Goal: Information Seeking & Learning: Stay updated

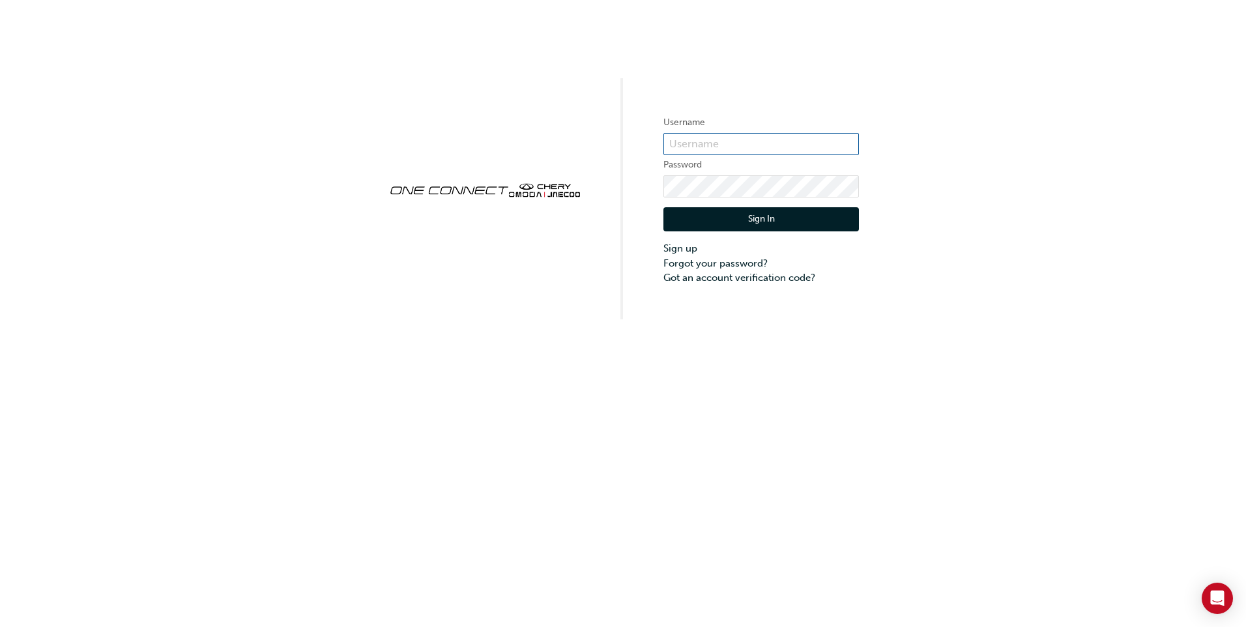
type input "CHAU1832"
click at [681, 210] on button "Sign In" at bounding box center [760, 219] width 195 height 25
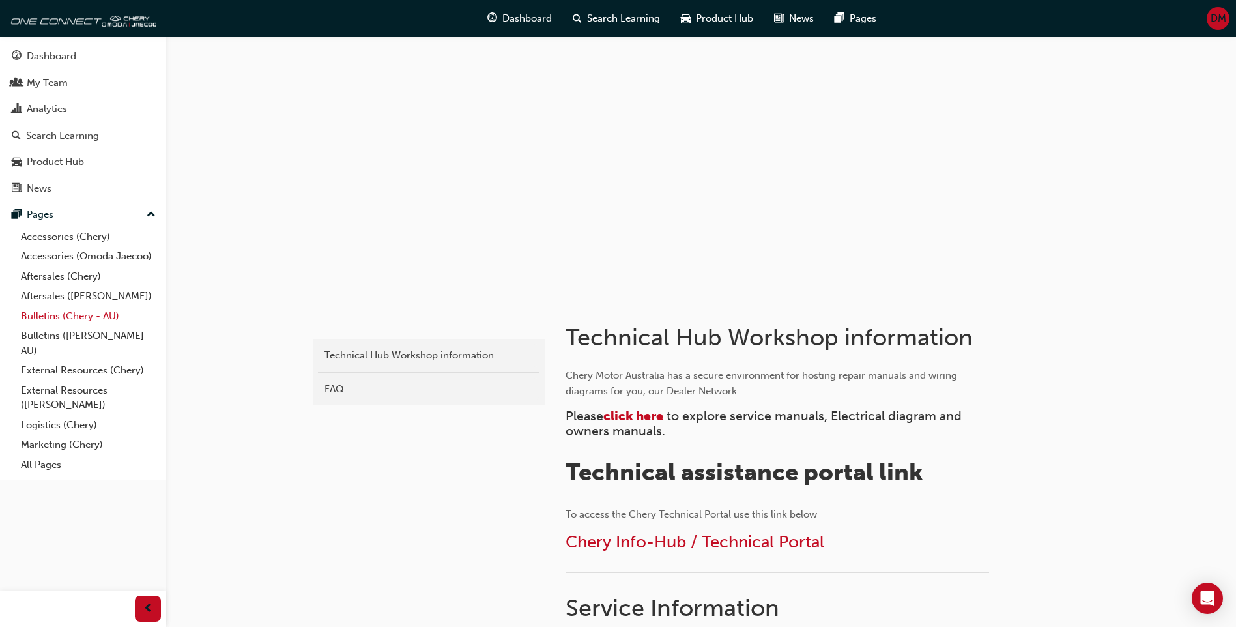
click at [83, 317] on link "Bulletins (Chery - AU)" at bounding box center [88, 316] width 145 height 20
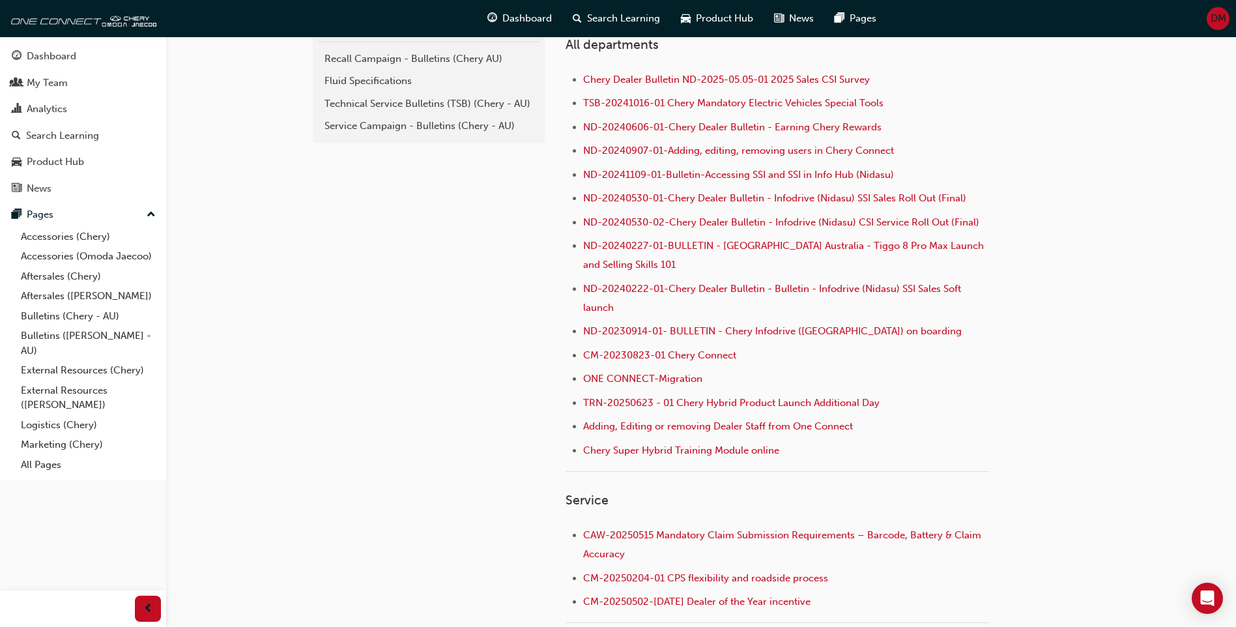
scroll to position [326, 0]
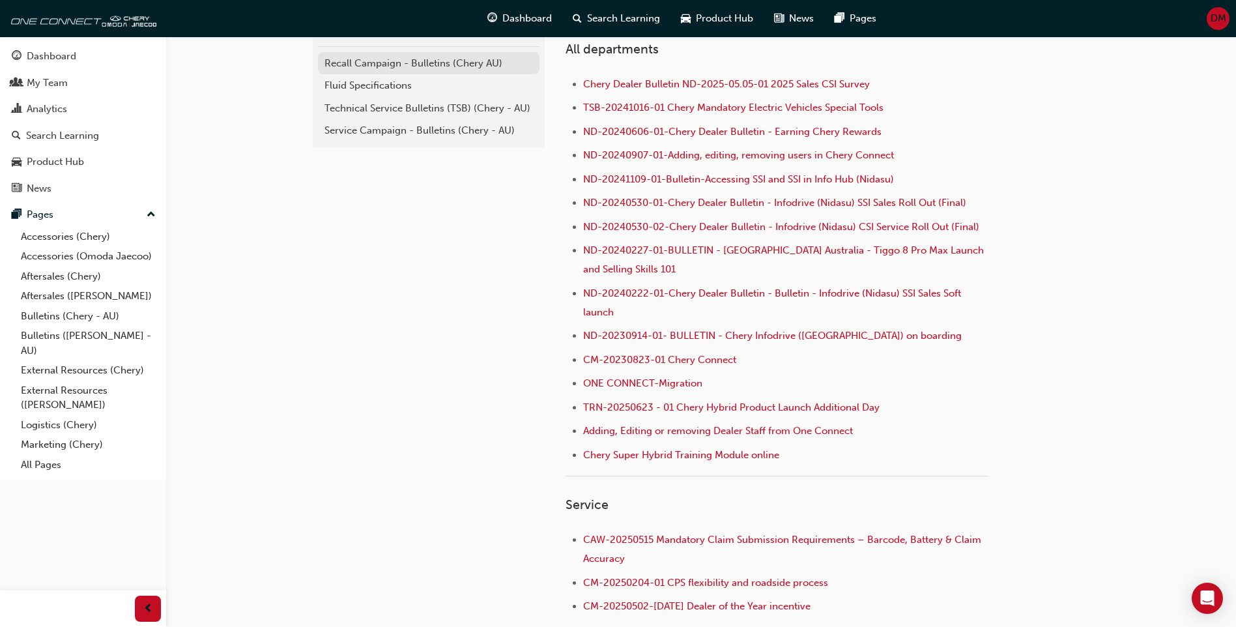
click at [384, 64] on div "Recall Campaign - Bulletins (Chery AU)" at bounding box center [428, 63] width 208 height 15
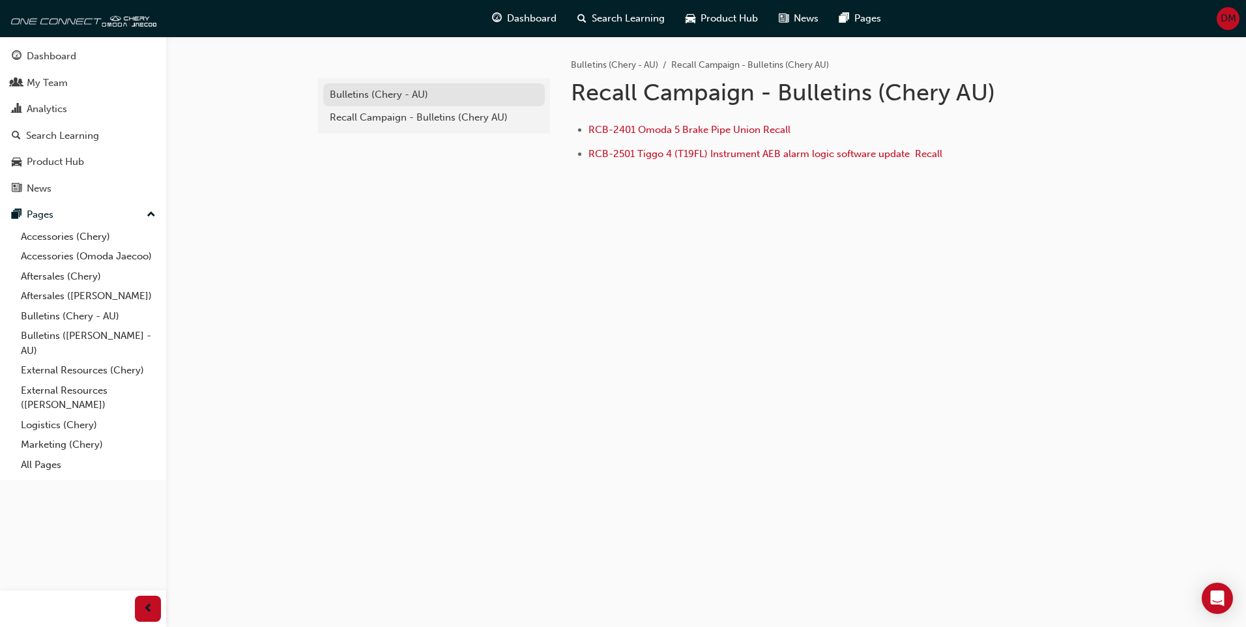
click at [400, 90] on div "Bulletins (Chery - AU)" at bounding box center [434, 94] width 208 height 15
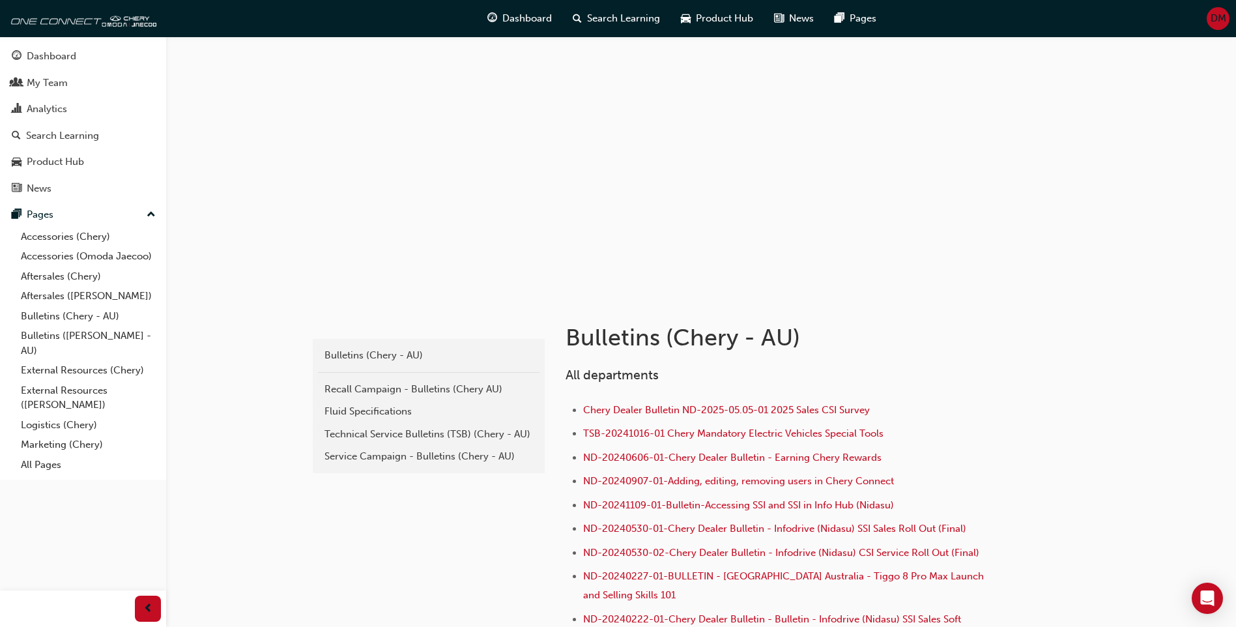
click at [388, 436] on div "Technical Service Bulletins (TSB) (Chery - AU)" at bounding box center [428, 434] width 208 height 15
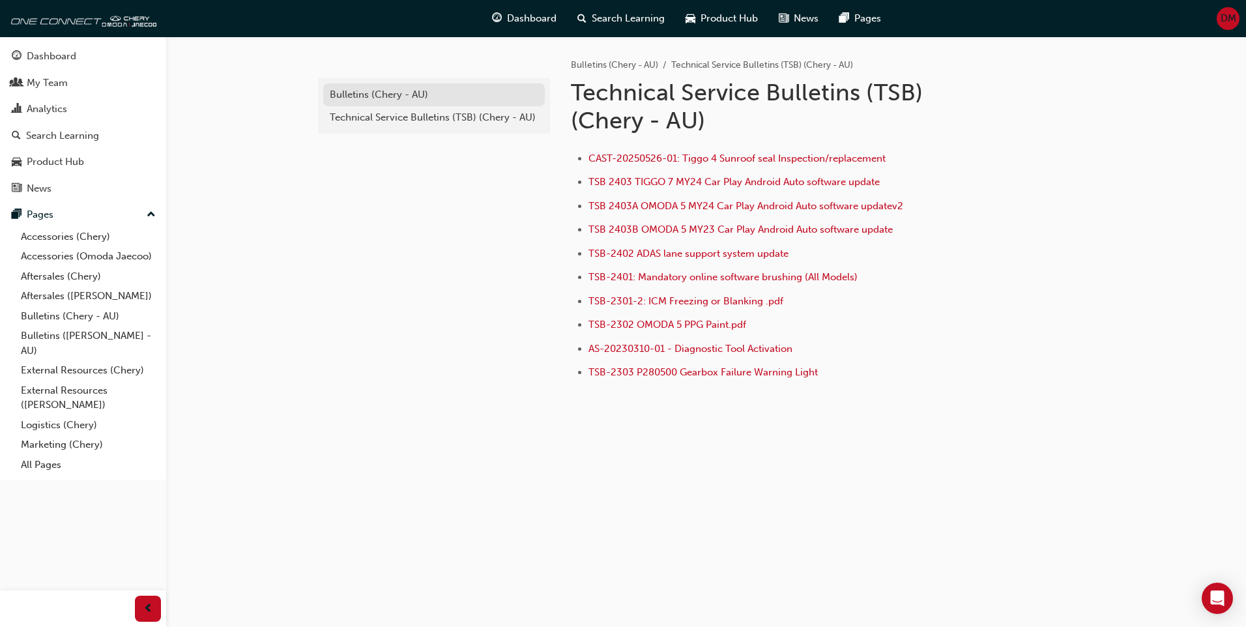
click at [387, 102] on link "Bulletins (Chery - AU)" at bounding box center [434, 94] width 222 height 23
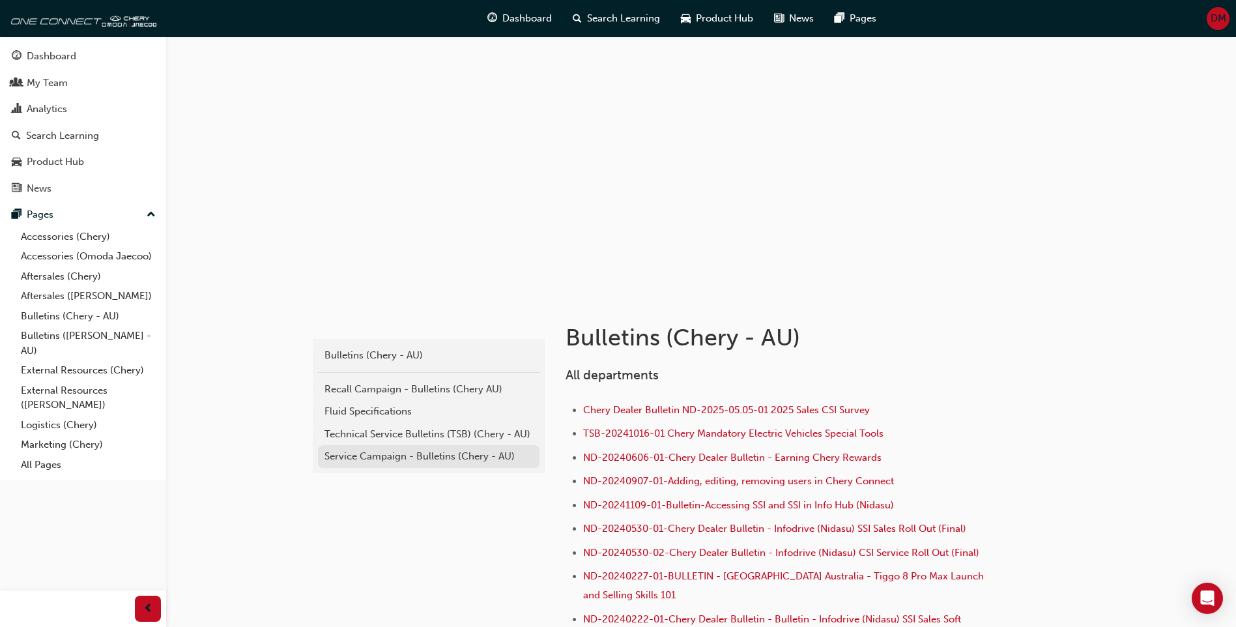
click at [385, 450] on div "Service Campaign - Bulletins (Chery - AU)" at bounding box center [428, 456] width 208 height 15
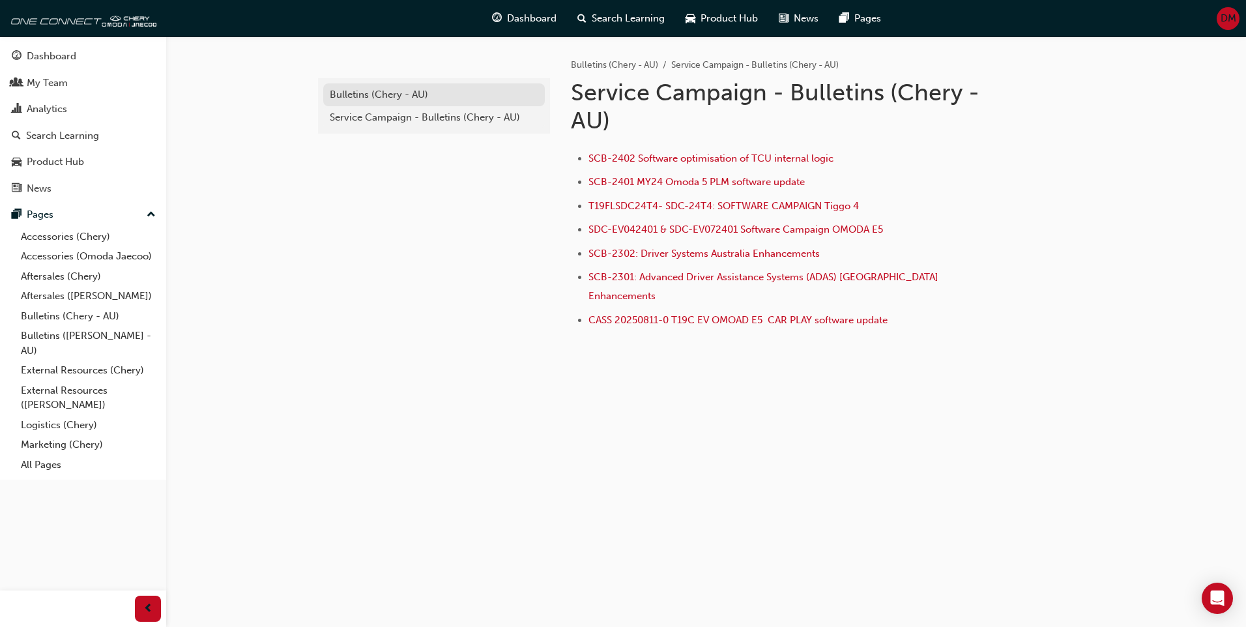
click at [377, 102] on link "Bulletins (Chery - AU)" at bounding box center [434, 94] width 222 height 23
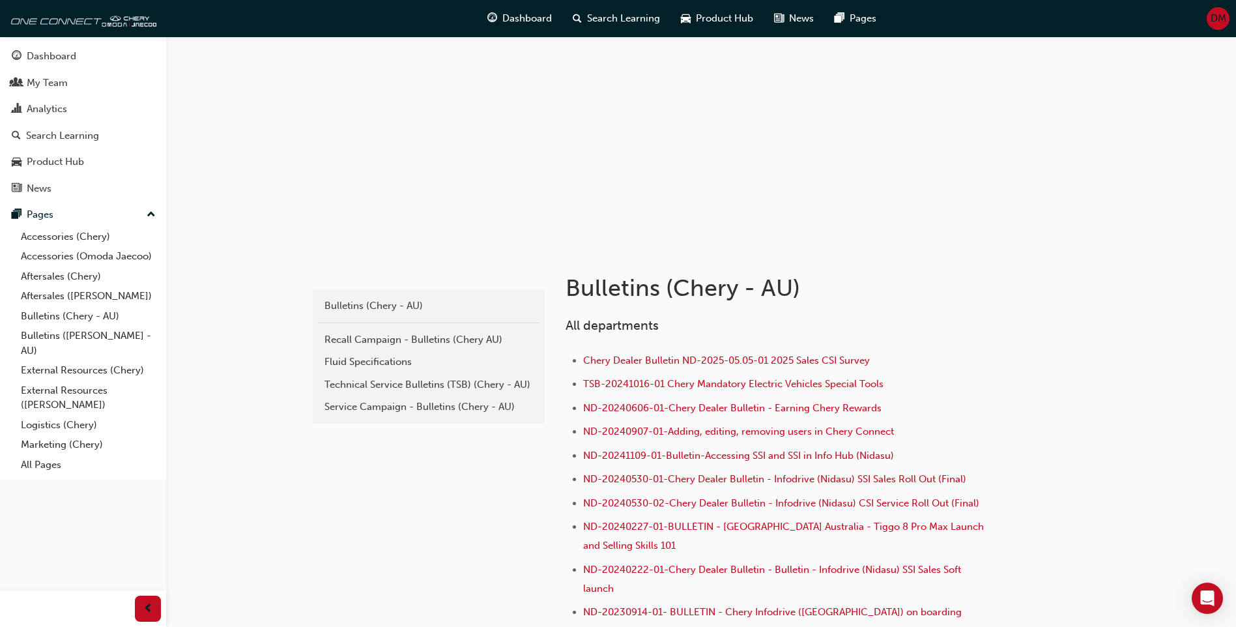
scroll to position [130, 0]
